Goal: Entertainment & Leisure: Browse casually

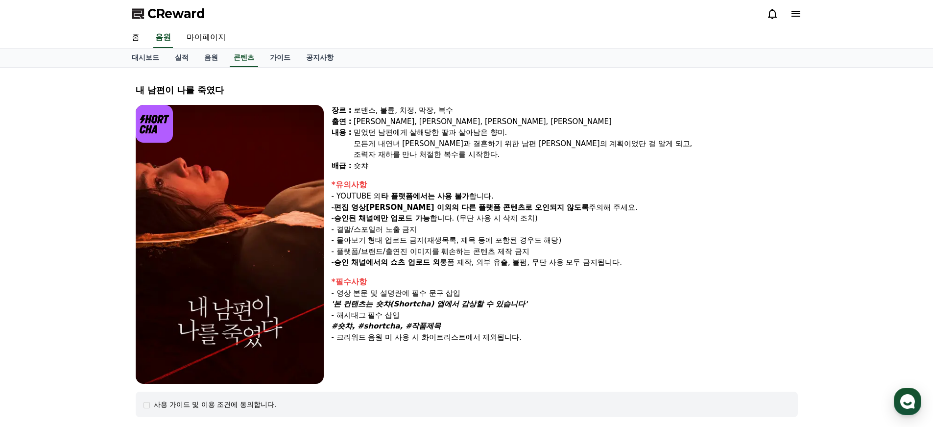
select select "**********"
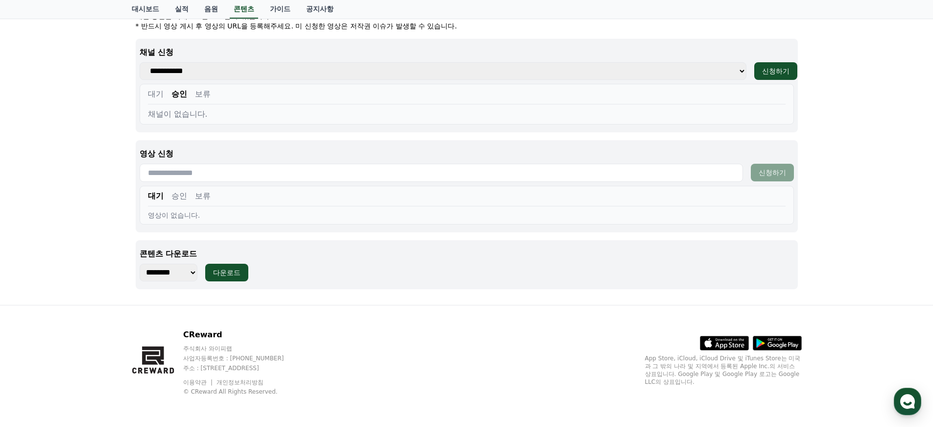
scroll to position [413, 0]
click at [206, 8] on link "음원" at bounding box center [210, 9] width 29 height 19
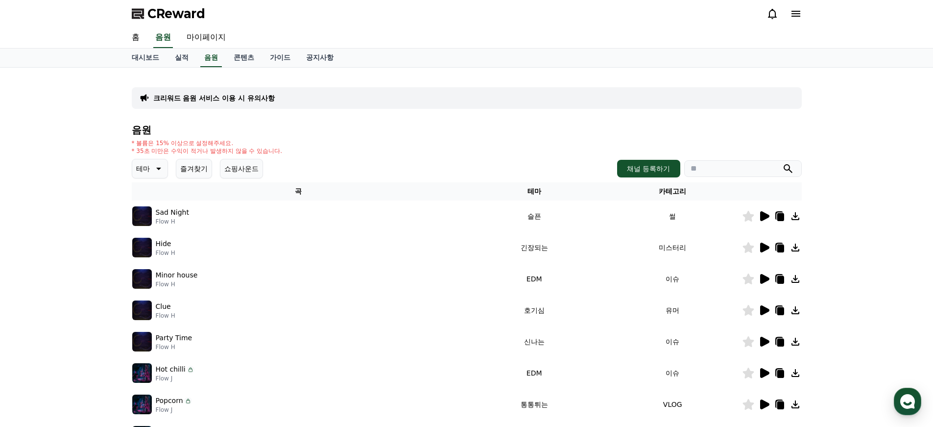
click at [145, 168] on p "테마" at bounding box center [143, 169] width 14 height 14
click at [154, 251] on button "긴장되는" at bounding box center [150, 250] width 35 height 22
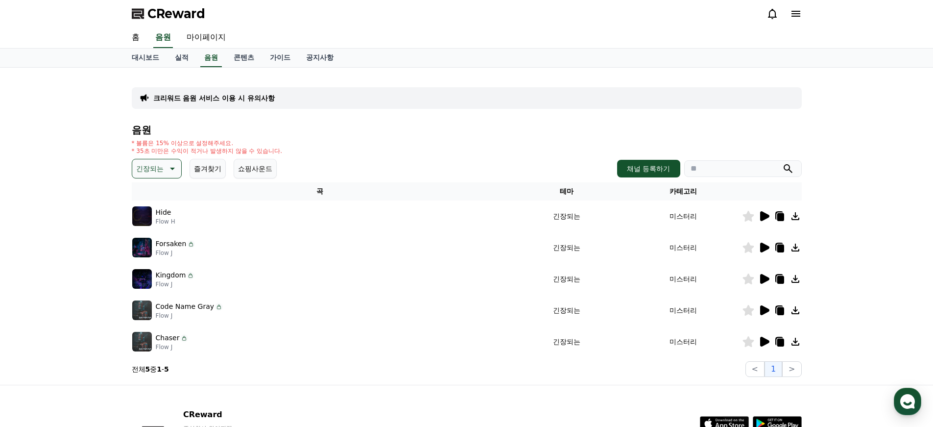
click at [763, 344] on icon at bounding box center [764, 342] width 9 height 10
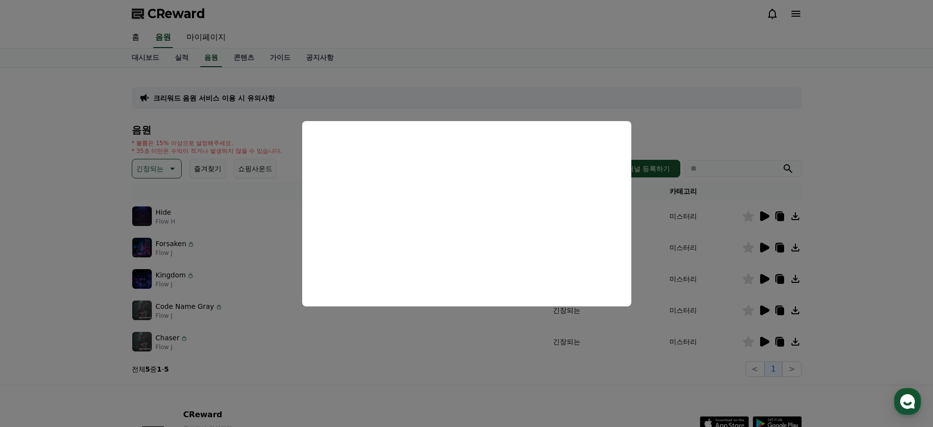
click at [722, 108] on button "close modal" at bounding box center [466, 213] width 933 height 427
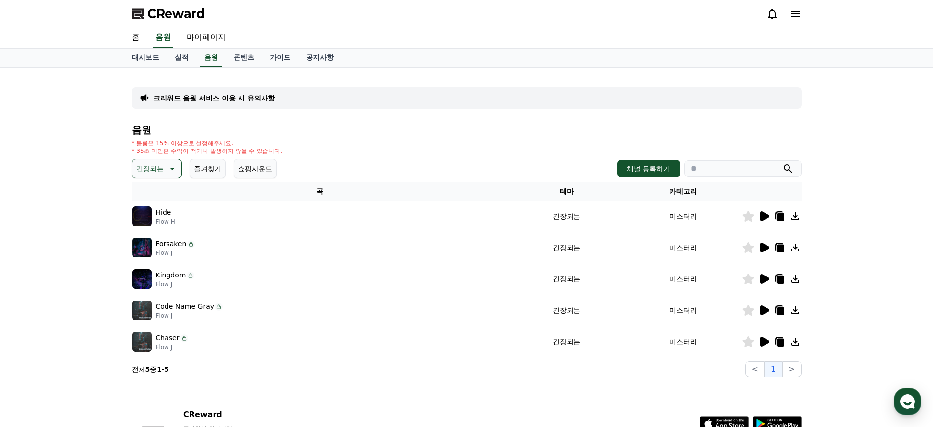
click at [765, 214] on icon at bounding box center [764, 216] width 9 height 10
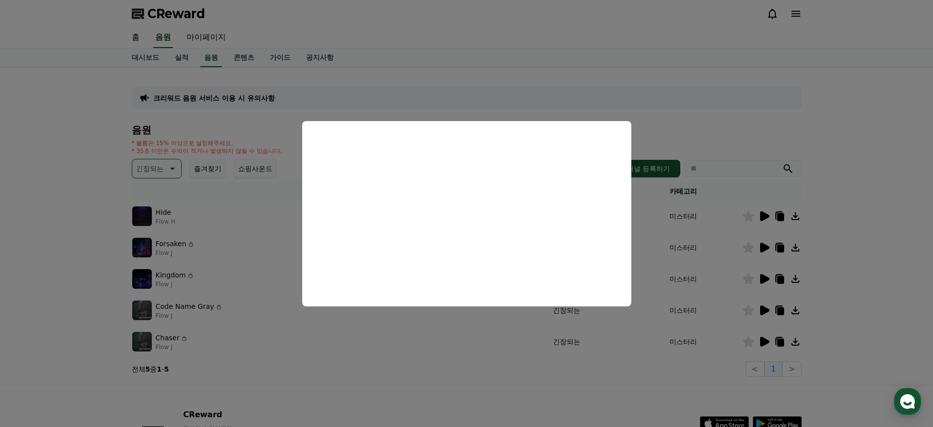
click at [791, 117] on button "close modal" at bounding box center [466, 213] width 933 height 427
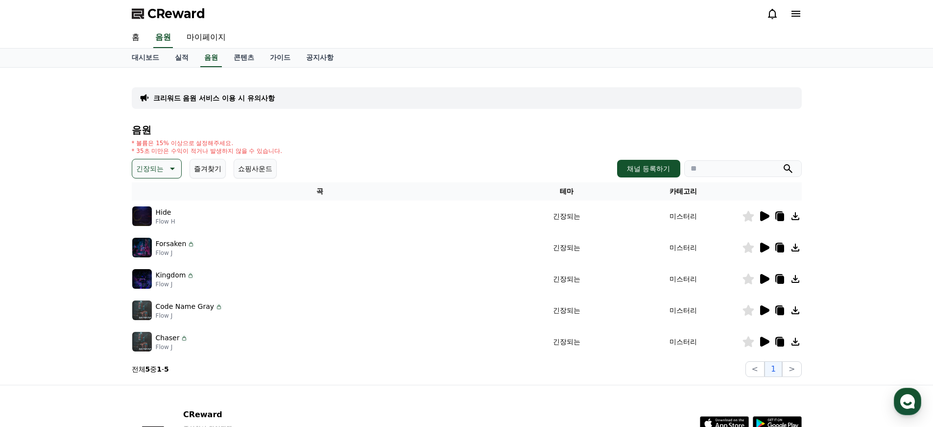
click at [766, 245] on icon at bounding box center [764, 248] width 9 height 10
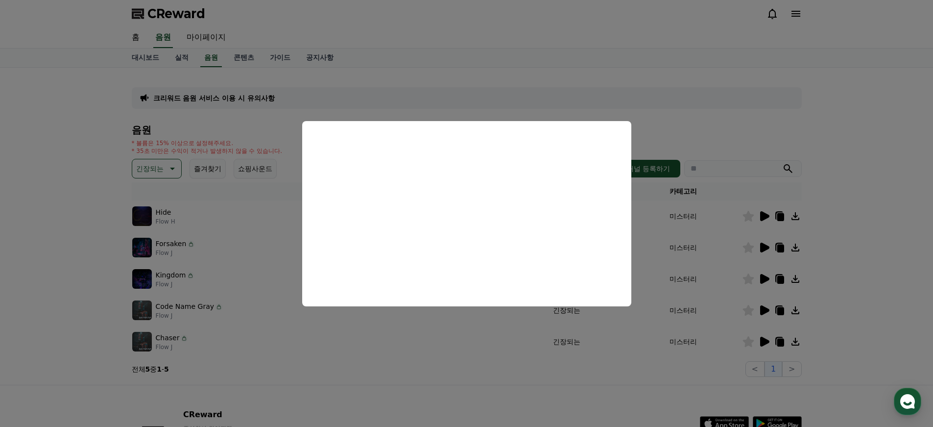
click at [407, 103] on button "close modal" at bounding box center [466, 213] width 933 height 427
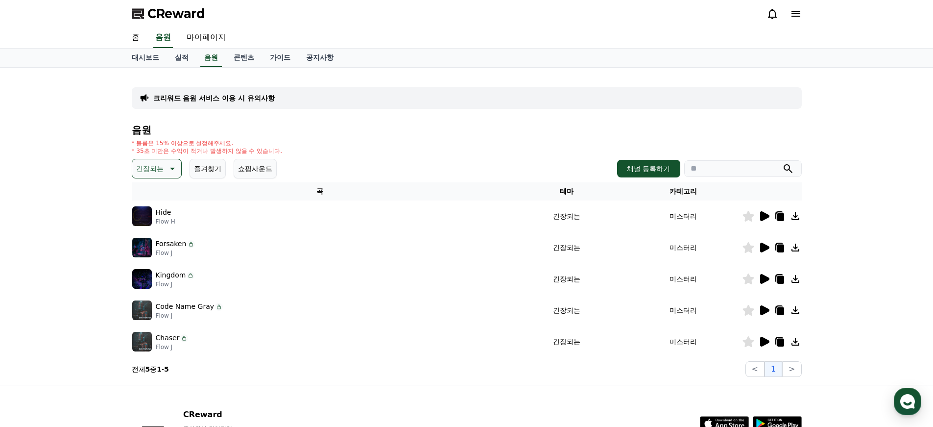
click at [160, 171] on button "긴장되는" at bounding box center [157, 169] width 50 height 20
click at [764, 278] on icon at bounding box center [764, 279] width 9 height 10
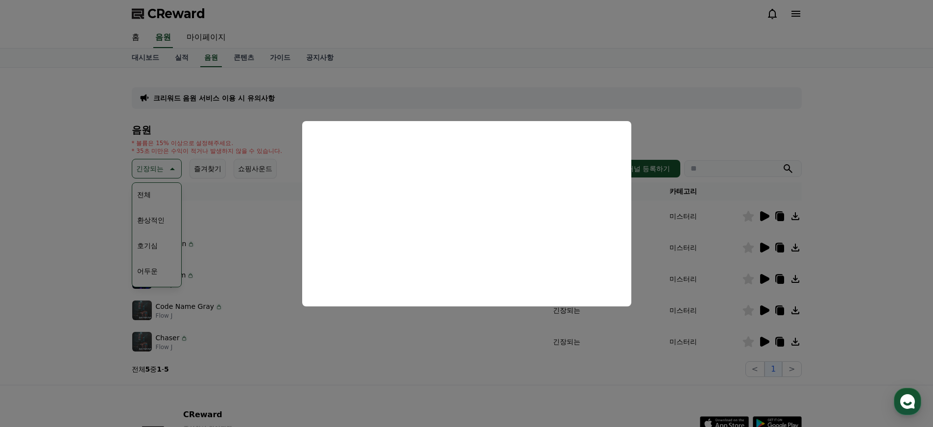
click at [470, 337] on button "close modal" at bounding box center [466, 213] width 933 height 427
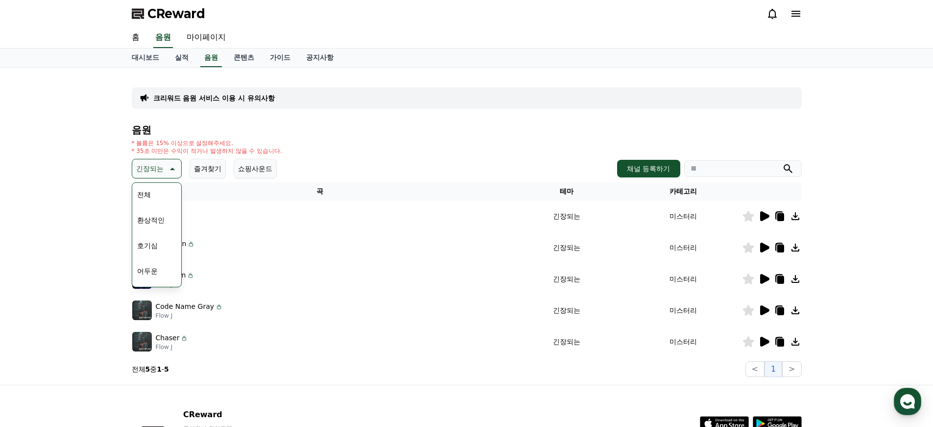
click at [350, 360] on div "음원 * 볼륨은 15% 이상으로 설정해주세요. * 35초 미만은 수익이 적거나 발생하지 않을 수 있습니다. 긴장되는 테마 전체 환상적인 호기심…" at bounding box center [467, 250] width 670 height 252
click at [89, 265] on div "크리워드 음원 서비스 이용 시 유의사항 음원 * 볼륨은 15% 이상으로 설정해주세요. * 35초 미만은 수익이 적거나 발생하지 않을 수 있습니…" at bounding box center [466, 226] width 933 height 317
click at [158, 154] on p "* 35초 미만은 수익이 적거나 발생하지 않을 수 있습니다." at bounding box center [207, 151] width 151 height 8
click at [156, 172] on p "긴장되는" at bounding box center [149, 169] width 27 height 14
click at [166, 170] on icon at bounding box center [172, 169] width 12 height 12
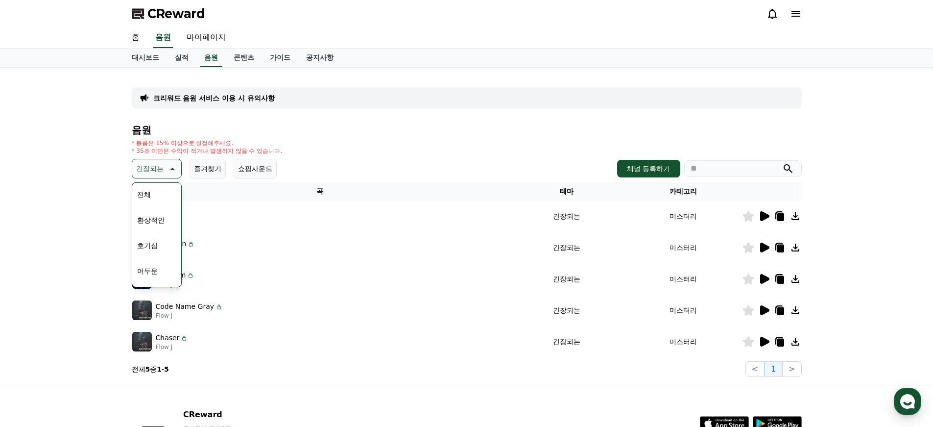
click at [166, 170] on icon at bounding box center [172, 169] width 12 height 12
click at [154, 163] on p "긴장되는" at bounding box center [149, 169] width 27 height 14
click at [153, 250] on button "어두운" at bounding box center [147, 248] width 28 height 22
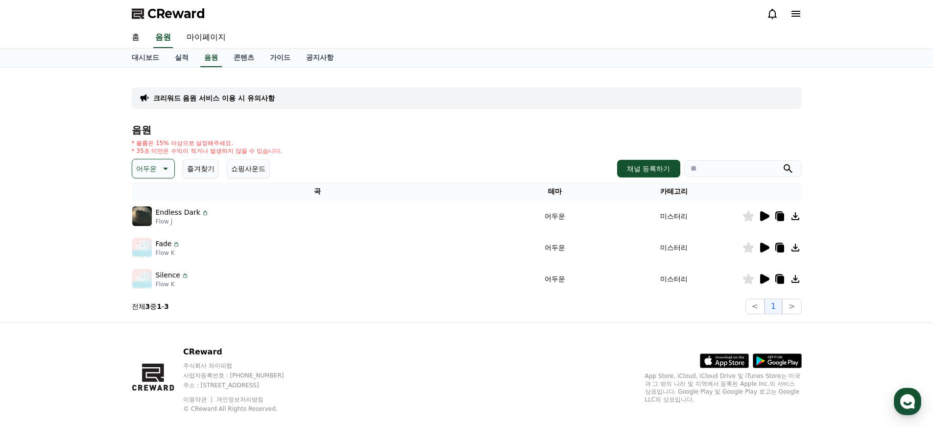
click at [761, 216] on icon at bounding box center [764, 216] width 9 height 10
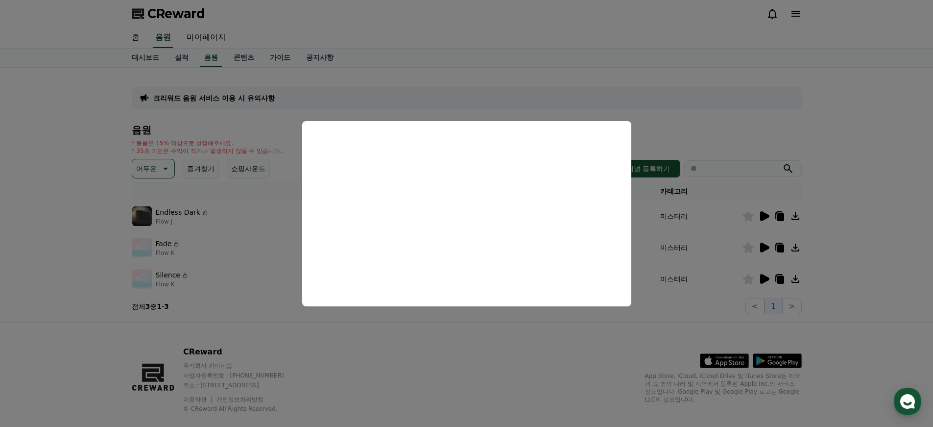
click at [504, 343] on button "close modal" at bounding box center [466, 213] width 933 height 427
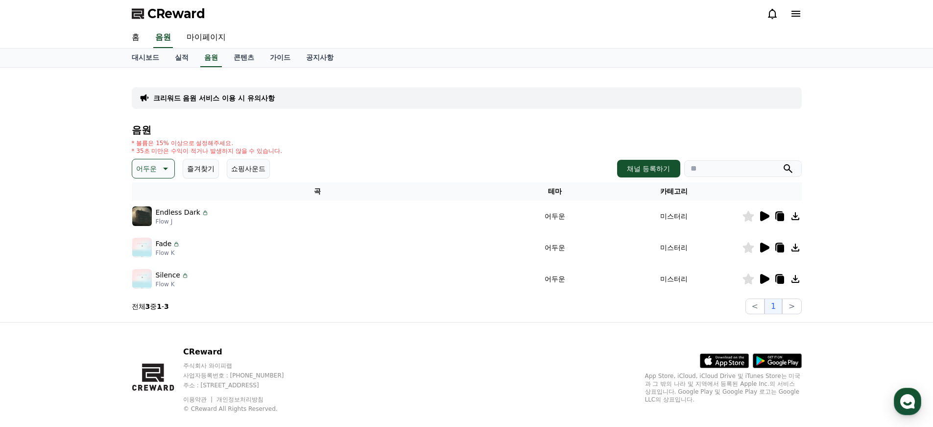
click at [765, 248] on icon at bounding box center [764, 248] width 9 height 10
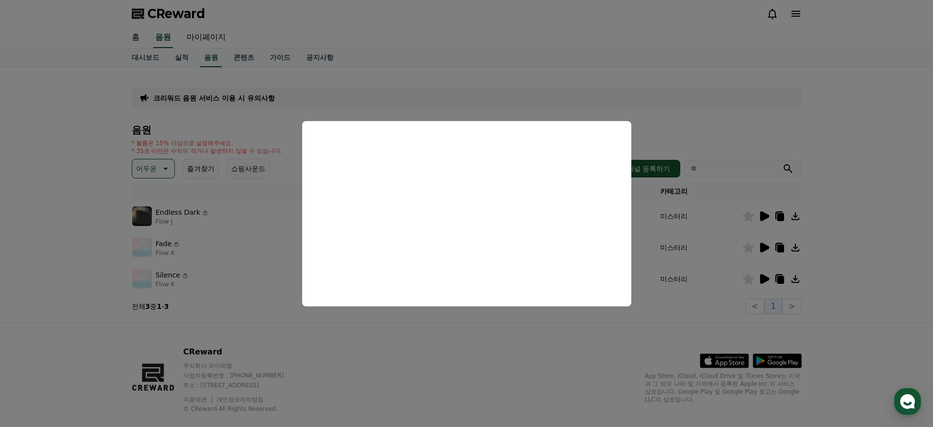
click at [783, 129] on button "close modal" at bounding box center [466, 213] width 933 height 427
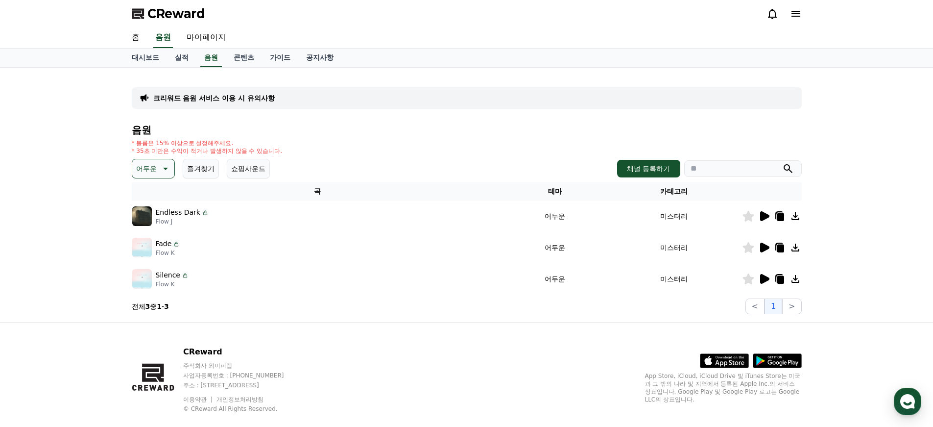
click at [765, 277] on icon at bounding box center [764, 279] width 9 height 10
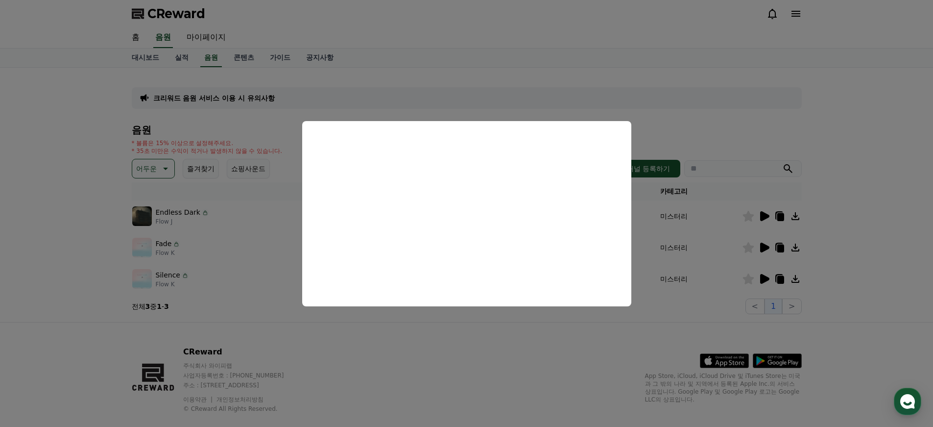
click at [759, 120] on button "close modal" at bounding box center [466, 213] width 933 height 427
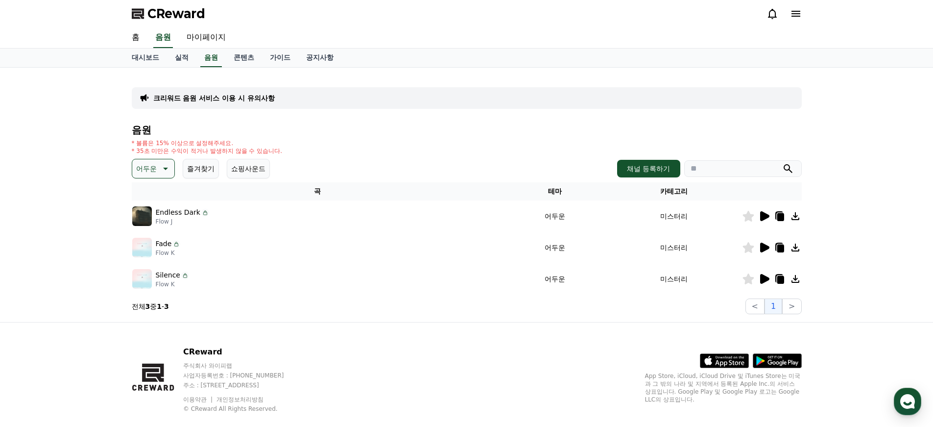
click at [793, 251] on icon at bounding box center [796, 247] width 8 height 8
